Goal: Use online tool/utility

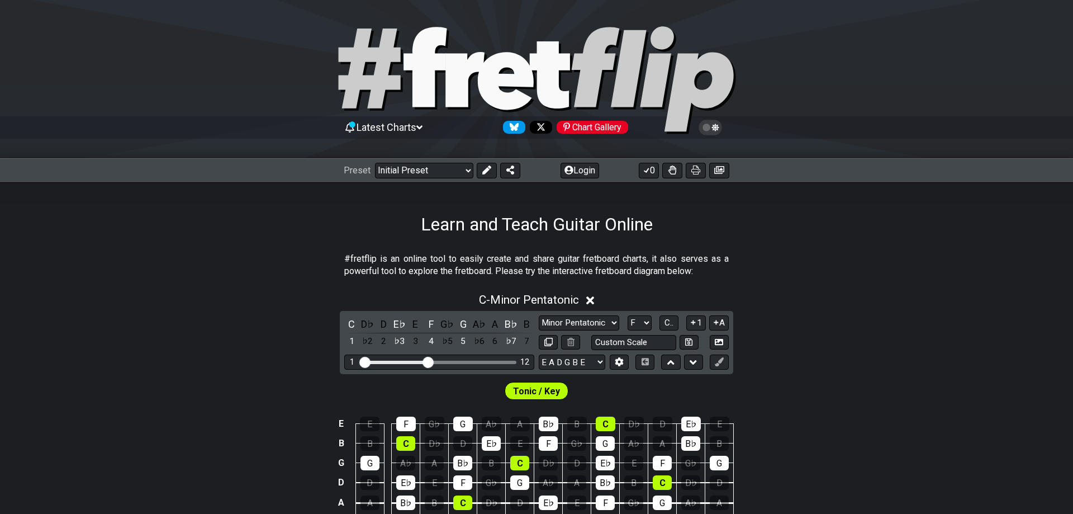
scroll to position [228, 0]
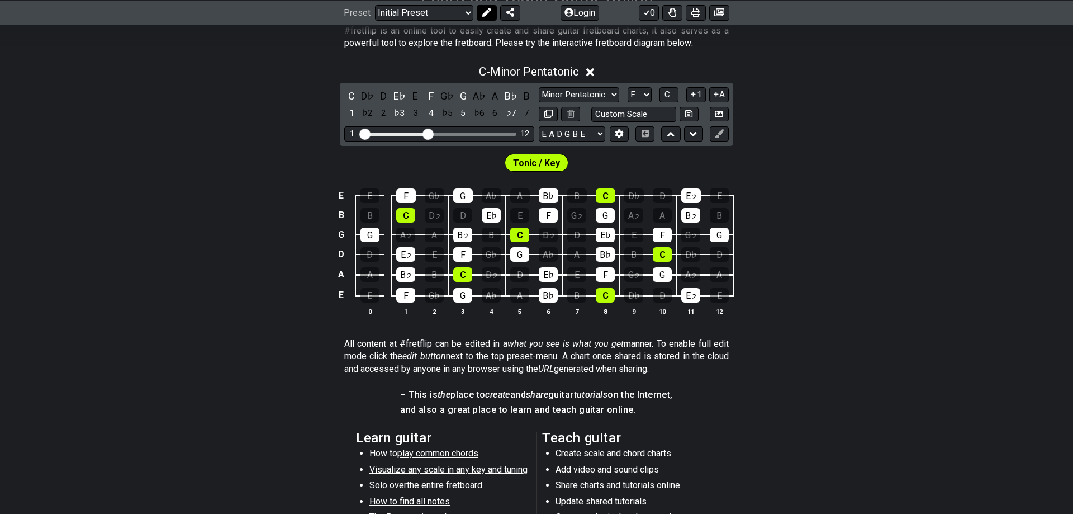
click at [484, 13] on icon at bounding box center [486, 12] width 9 height 9
select select "C"
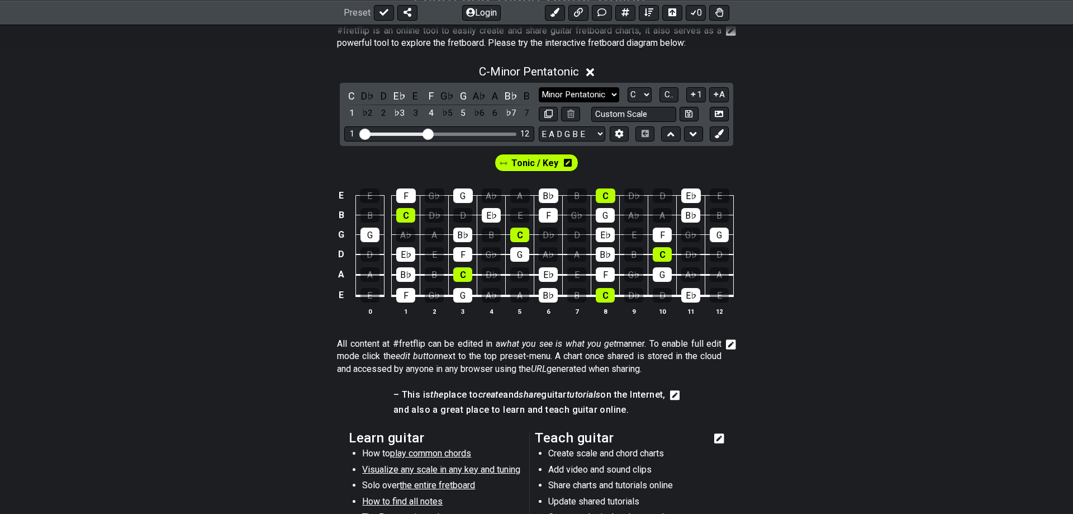
click at [539, 87] on select "Minor Pentatonic Click to edit Minor Pentatonic Major Pentatonic Minor Blues Ma…" at bounding box center [579, 94] width 80 height 15
select select "Lydian"
click option "Lydian" at bounding box center [0, 0] width 0 height 0
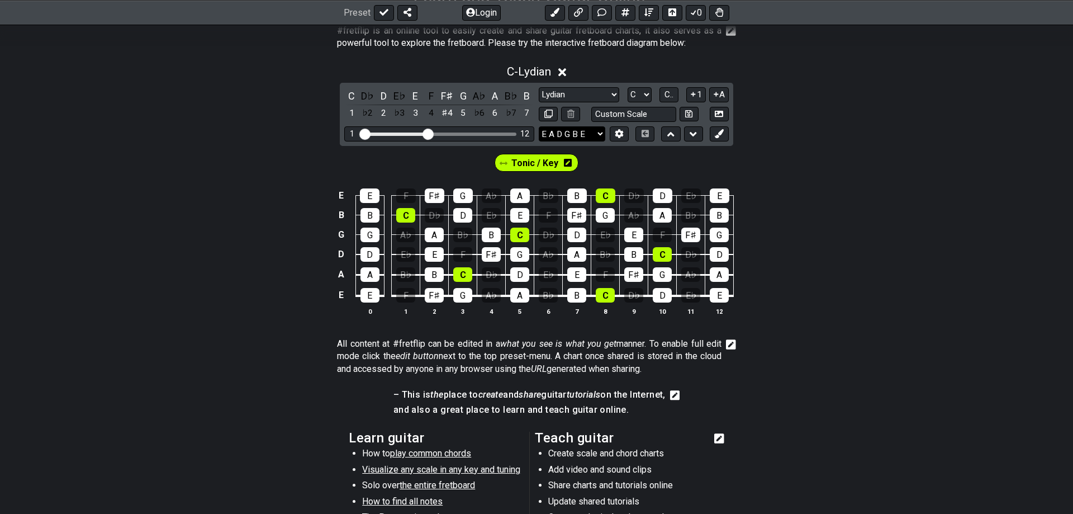
click at [539, 126] on select "E A D G B E E A D G B E E A D G B E B E A D F♯ B A D G C E A D A D G B E E♭ A♭ …" at bounding box center [572, 133] width 67 height 15
select select "B E A D G B E"
click option "B E A D G B E" at bounding box center [0, 0] width 0 height 0
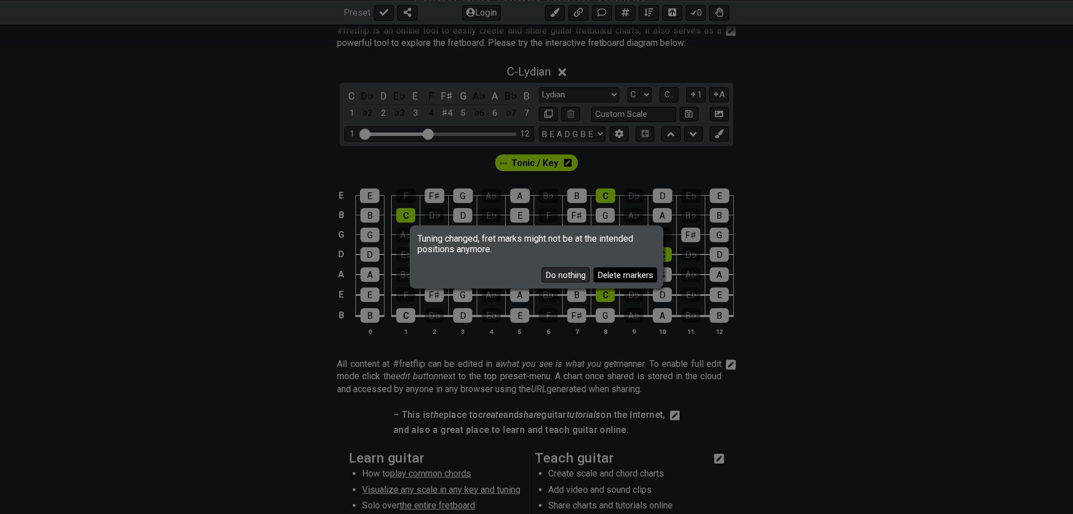
click at [607, 278] on button "Delete markers" at bounding box center [626, 274] width 64 height 15
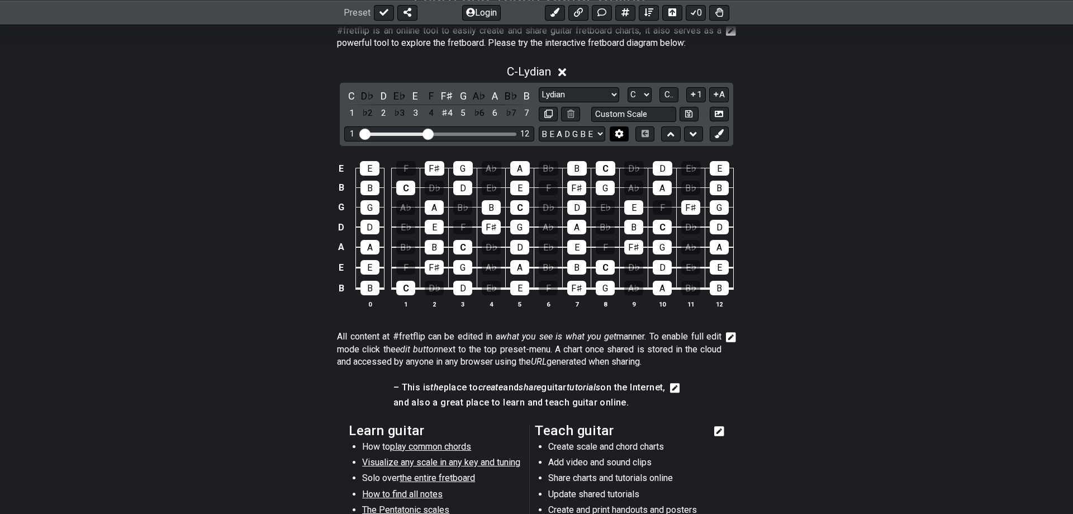
click at [622, 134] on icon at bounding box center [619, 134] width 8 height 8
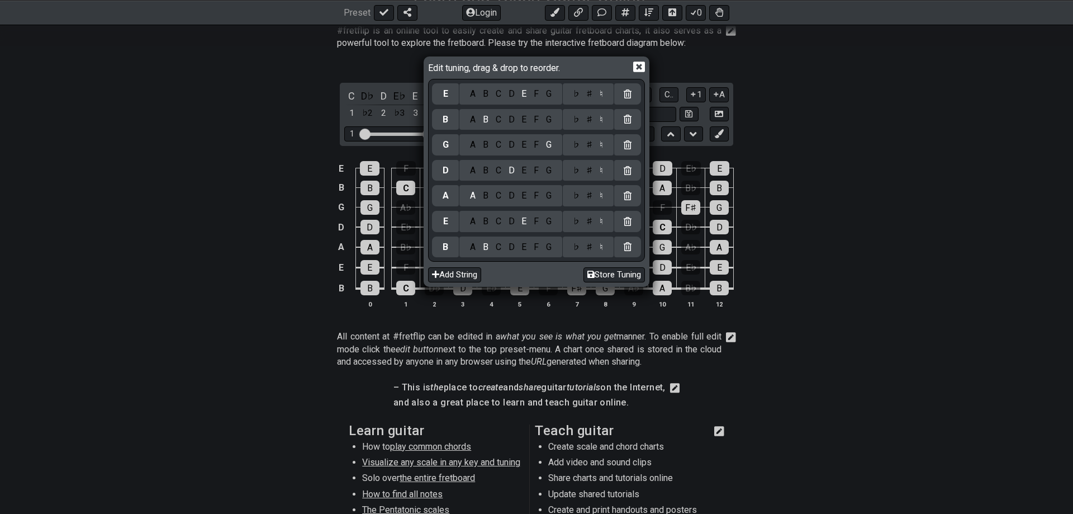
click at [547, 244] on div "G" at bounding box center [548, 247] width 13 height 12
click at [503, 222] on div "C" at bounding box center [498, 221] width 13 height 12
click at [550, 200] on div "G" at bounding box center [548, 196] width 13 height 12
click at [504, 178] on div "A B C D E F G" at bounding box center [511, 170] width 103 height 21
click at [502, 126] on div "A B C D E F G" at bounding box center [511, 119] width 103 height 21
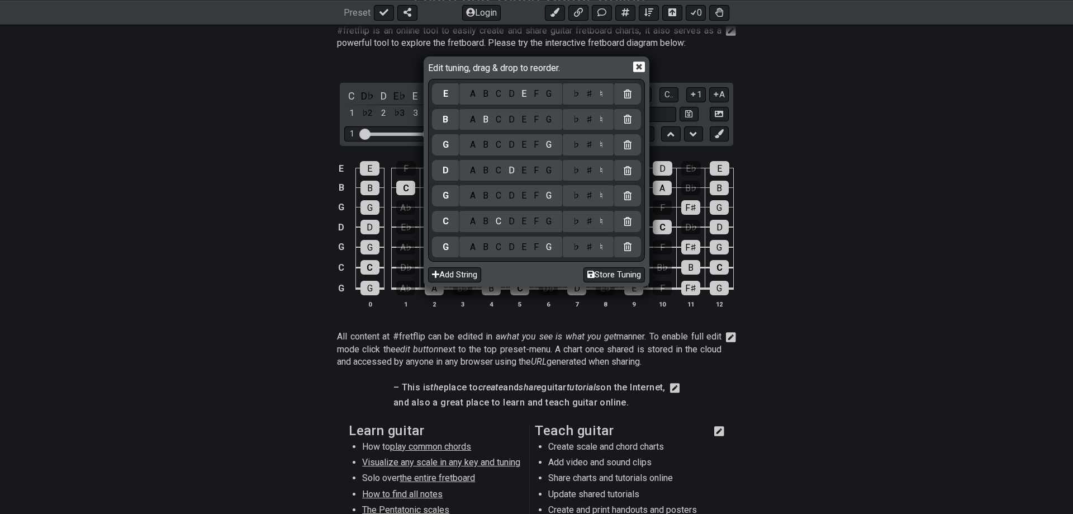
click at [498, 172] on div "C" at bounding box center [498, 170] width 13 height 12
click at [503, 124] on div "C" at bounding box center [498, 119] width 13 height 12
click at [641, 68] on icon at bounding box center [639, 67] width 12 height 11
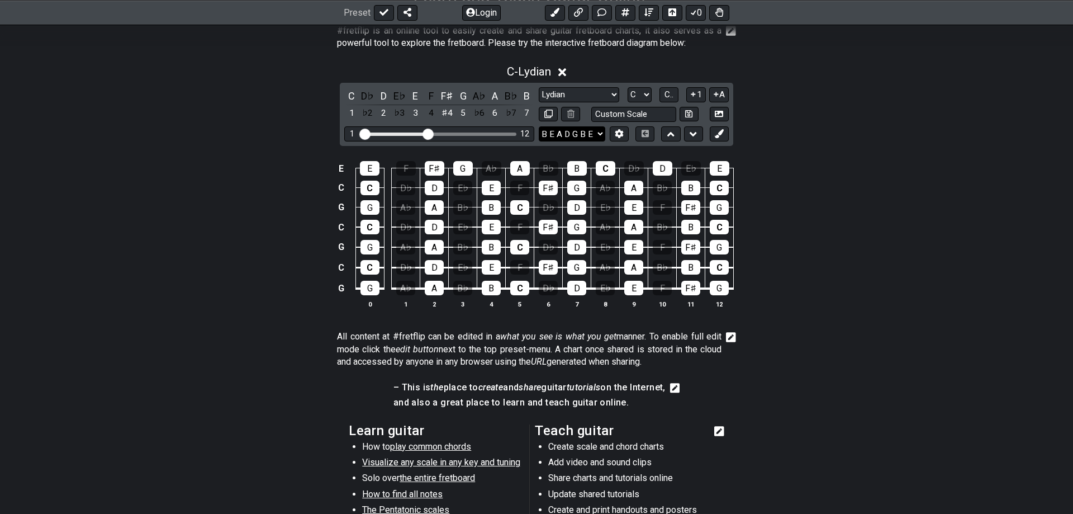
click at [539, 126] on select "E A D G B E E A D G B E E A D G B E B E A D F♯ B A D G C E A D A D G B E E♭ A♭ …" at bounding box center [572, 133] width 67 height 15
click at [650, 117] on input "text" at bounding box center [633, 114] width 85 height 15
type input "Custom Scale"
click at [622, 130] on icon at bounding box center [619, 133] width 8 height 8
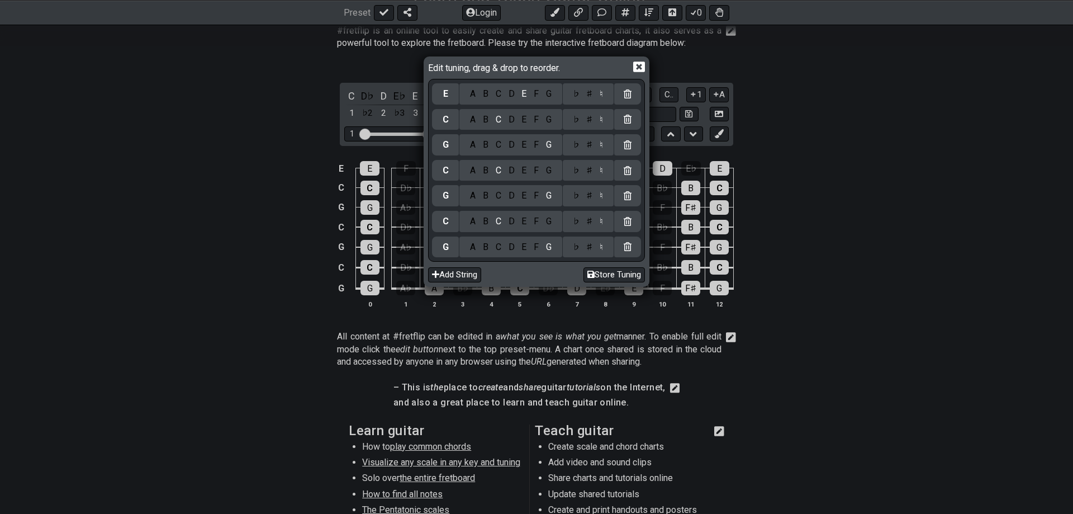
click at [638, 68] on icon at bounding box center [639, 67] width 12 height 12
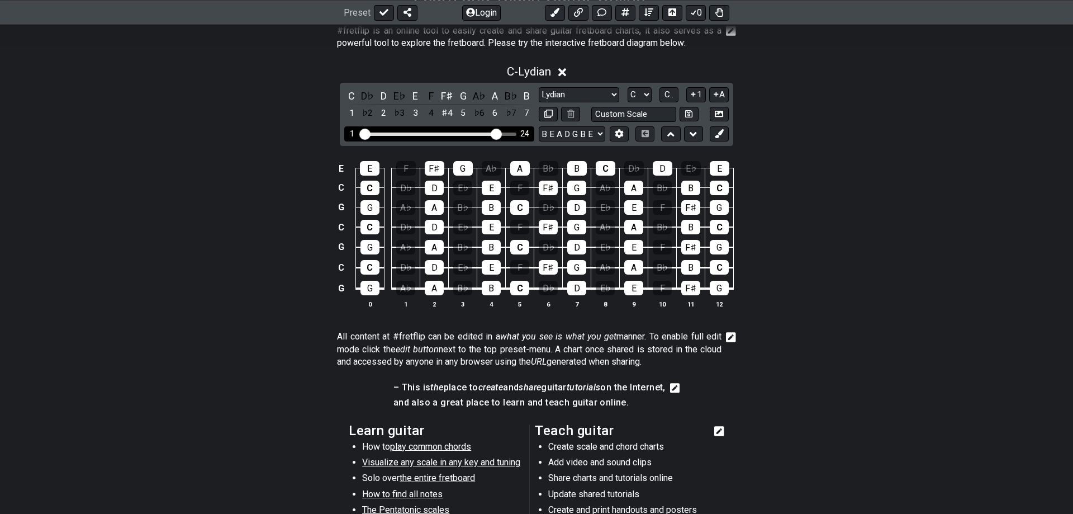
drag, startPoint x: 429, startPoint y: 131, endPoint x: 495, endPoint y: 135, distance: 66.6
click at [495, 133] on input "Visible fret range" at bounding box center [439, 133] width 159 height 0
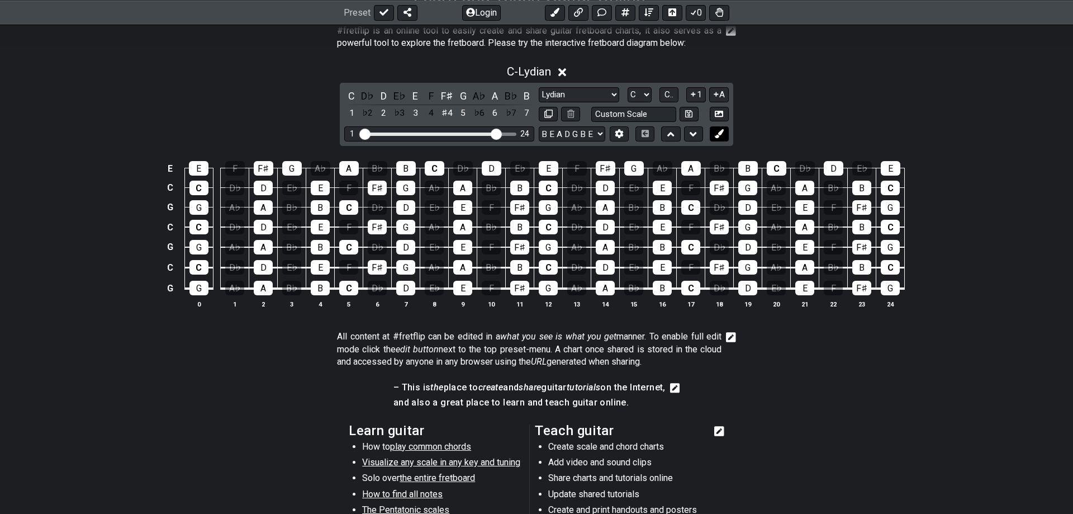
click at [714, 130] on button at bounding box center [719, 133] width 19 height 15
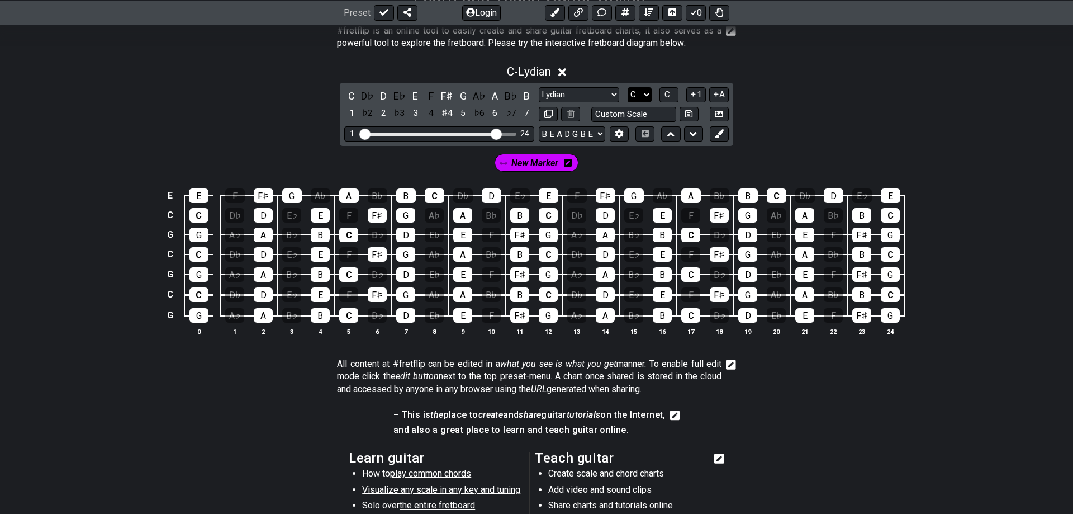
click at [628, 87] on select "A♭ A A♯ B♭ B C C♯ D♭ D D♯ E♭ E F F♯ G♭ G G♯" at bounding box center [640, 94] width 24 height 15
select select "G"
click option "G" at bounding box center [0, 0] width 0 height 0
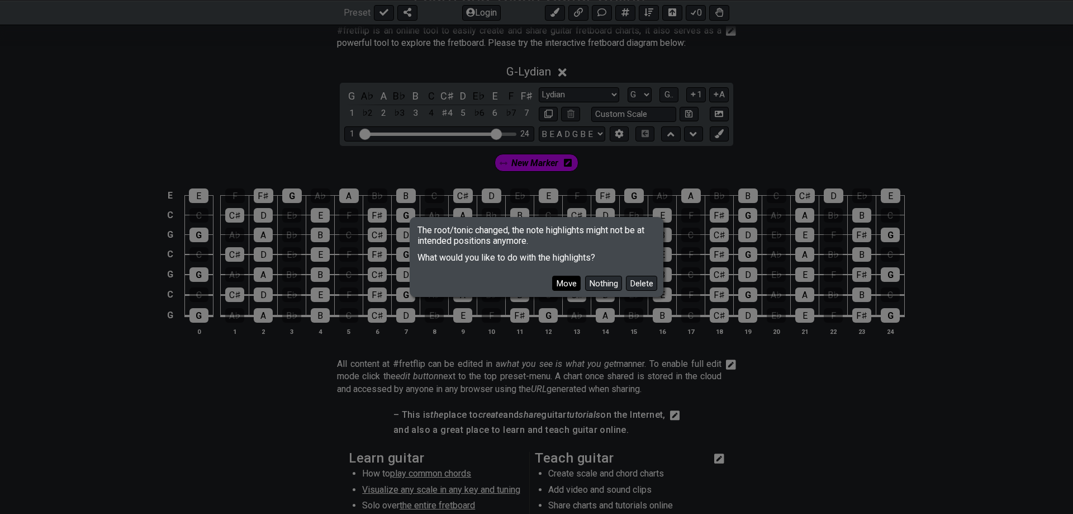
click at [581, 282] on button "Move" at bounding box center [566, 283] width 29 height 15
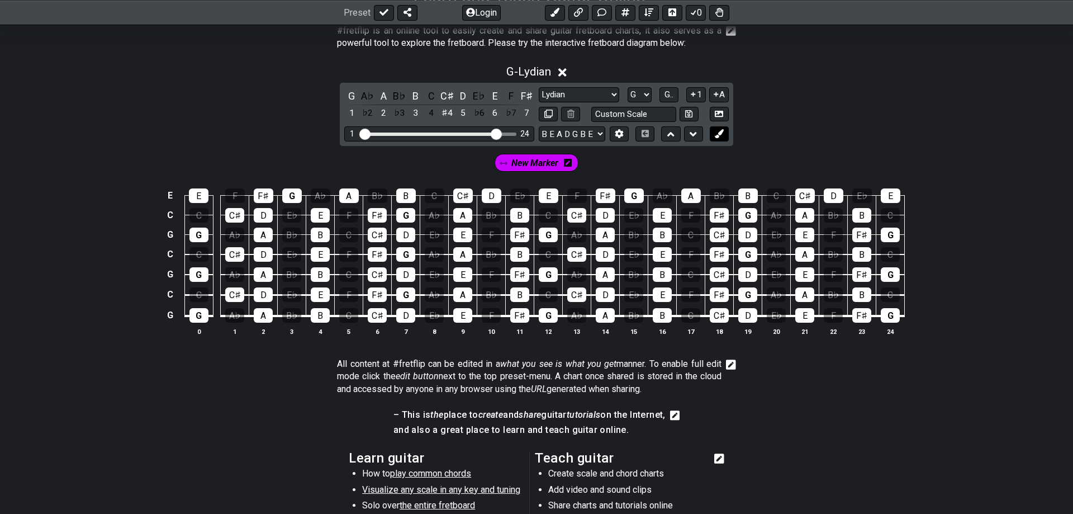
click at [723, 130] on icon at bounding box center [719, 133] width 8 height 8
click at [349, 90] on div "G" at bounding box center [351, 95] width 15 height 15
